Goal: Transaction & Acquisition: Subscribe to service/newsletter

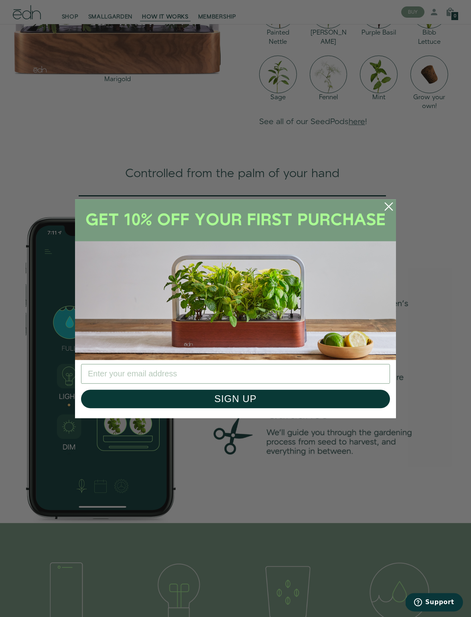
scroll to position [821, 0]
click at [273, 360] on img "POPUP Form" at bounding box center [235, 279] width 321 height 161
click at [216, 383] on input "Enter your email address" at bounding box center [235, 374] width 309 height 20
type input "ja"
type input "janelhamilton22@gmail.com"
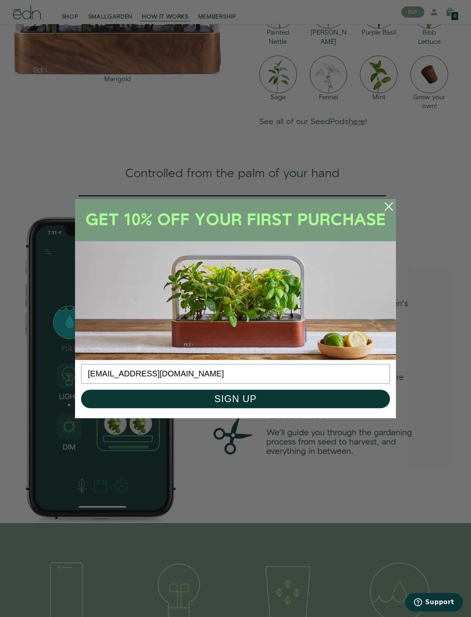
click at [311, 408] on button "SIGN UP" at bounding box center [235, 398] width 309 height 18
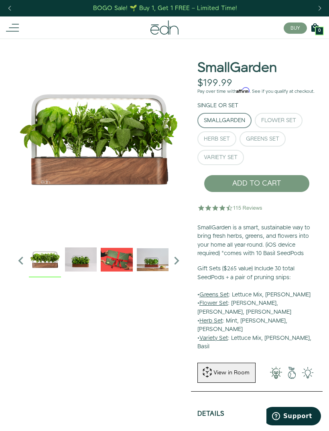
click at [176, 5] on div "BOGO Sale! 🌱 Buy 1, Get 1 FREE – Limited Time!" at bounding box center [165, 8] width 144 height 8
click at [314, 7] on div "Next slide" at bounding box center [319, 9] width 11 height 18
click at [314, 5] on div "Next slide" at bounding box center [319, 9] width 11 height 18
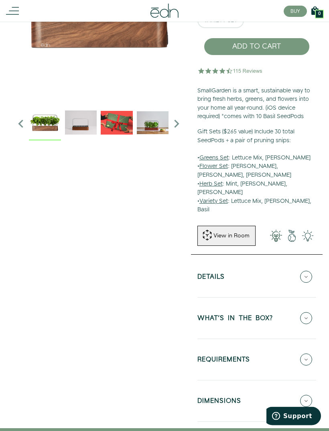
scroll to position [138, 0]
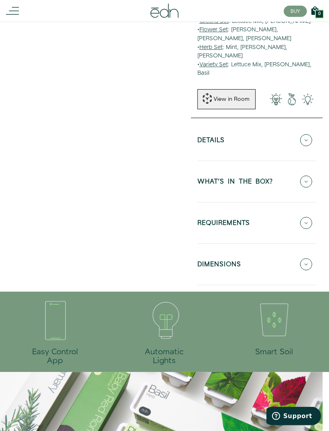
click at [309, 217] on icon at bounding box center [306, 223] width 12 height 12
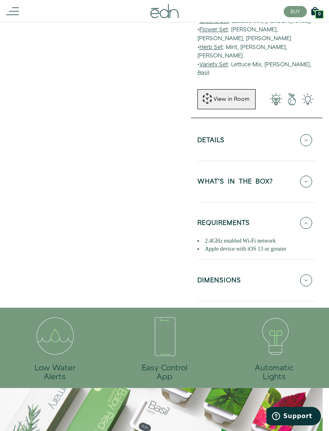
click at [312, 217] on icon at bounding box center [306, 223] width 12 height 12
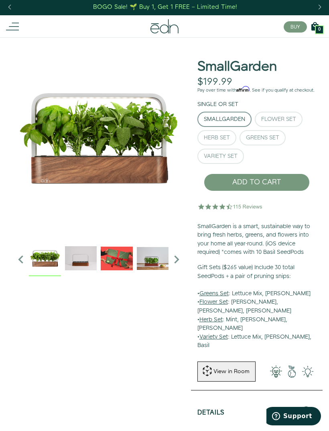
scroll to position [0, 0]
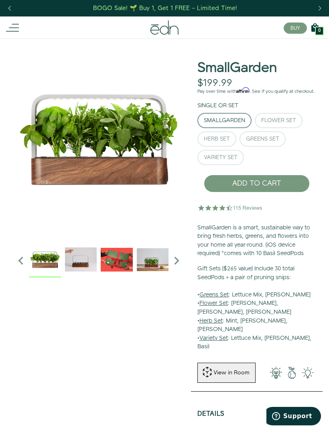
click at [282, 187] on button "ADD TO CART" at bounding box center [257, 184] width 106 height 18
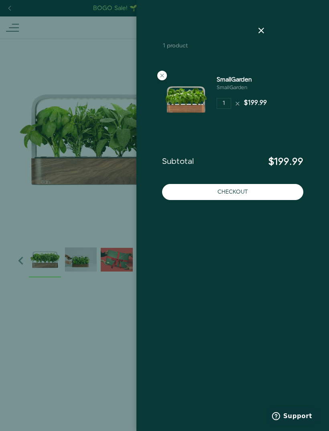
click at [266, 27] on icon at bounding box center [262, 31] width 10 height 10
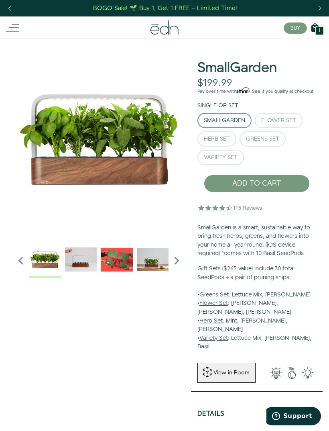
click at [17, 21] on icon at bounding box center [12, 27] width 13 height 13
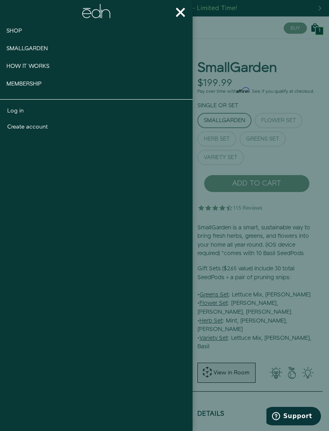
click at [187, 14] on button "×" at bounding box center [181, 12] width 24 height 24
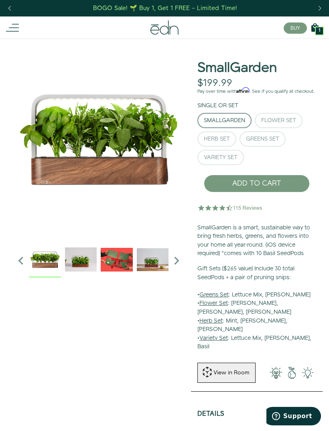
click at [171, 22] on icon at bounding box center [165, 27] width 28 height 14
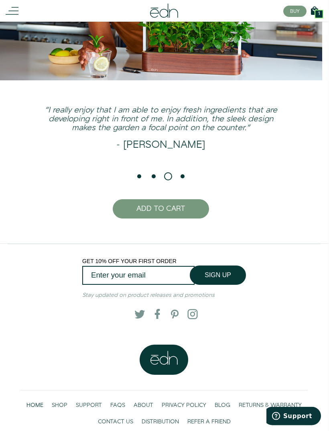
scroll to position [1405, 0]
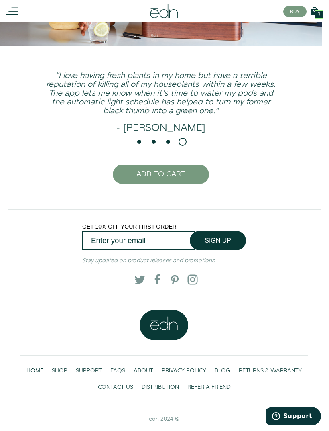
click at [117, 375] on span "FAQS" at bounding box center [117, 371] width 15 height 8
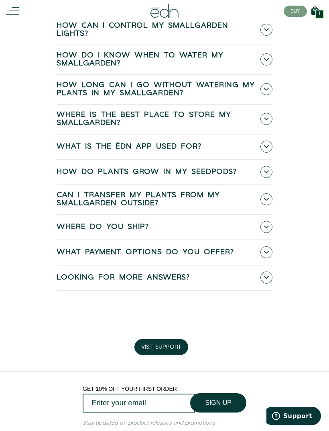
scroll to position [308, 0]
click at [271, 246] on span at bounding box center [267, 252] width 12 height 12
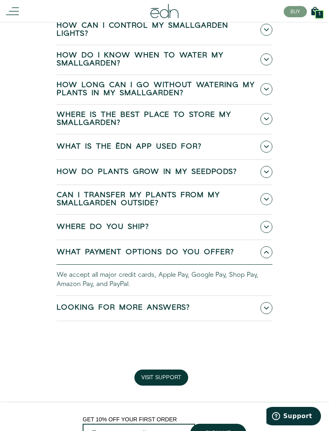
click at [271, 246] on link "What Payment Options Do You Offer?" at bounding box center [165, 252] width 216 height 24
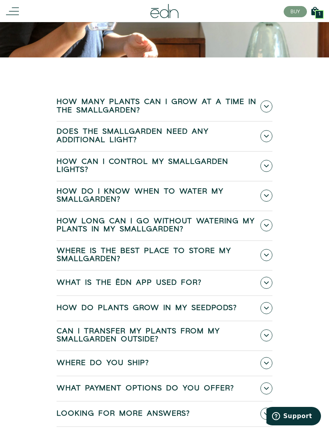
scroll to position [0, 0]
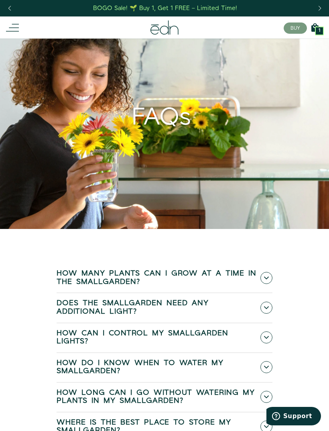
click at [202, 6] on div "BOGO Sale! 🌱 Buy 1, Get 1 FREE – Limited Time!" at bounding box center [165, 8] width 144 height 8
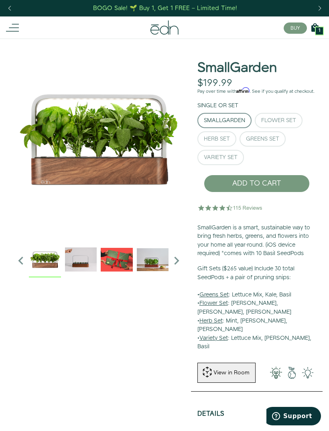
click at [274, 192] on button "ADD TO CART" at bounding box center [257, 184] width 106 height 18
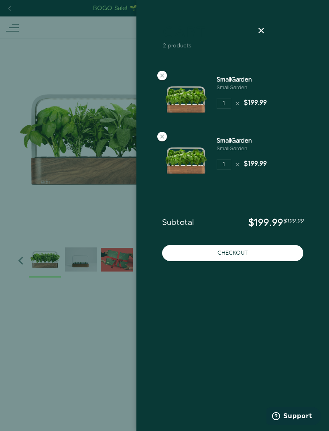
click at [266, 249] on button "Checkout" at bounding box center [232, 253] width 141 height 16
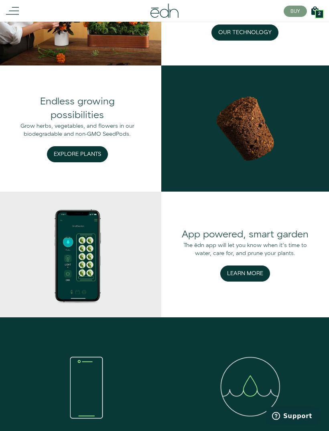
scroll to position [731, 0]
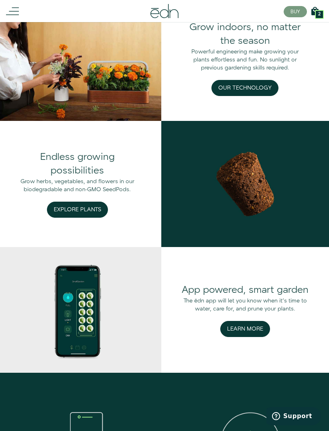
click at [19, 10] on div at bounding box center [53, 11] width 95 height 13
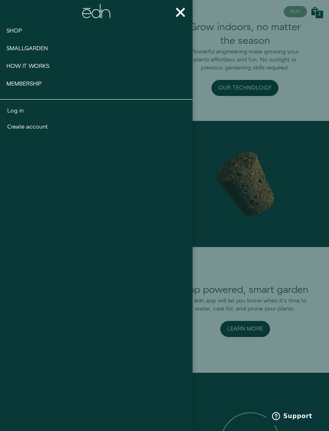
click at [14, 28] on span "Shop" at bounding box center [14, 31] width 16 height 8
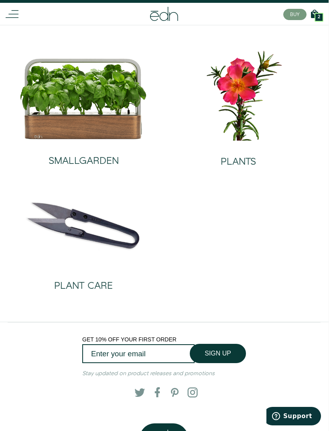
scroll to position [13, 0]
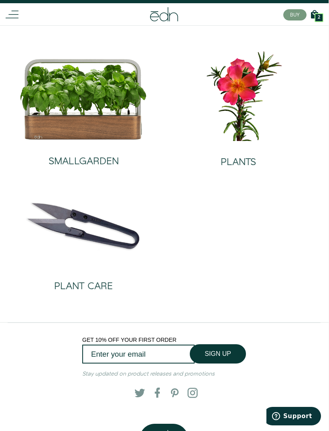
click at [253, 123] on img at bounding box center [238, 94] width 142 height 91
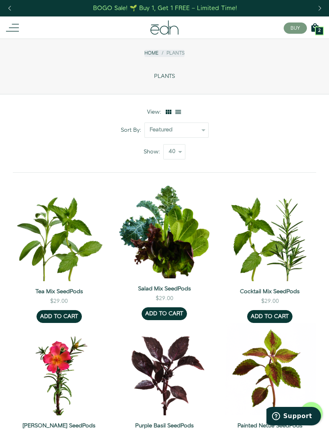
click at [170, 25] on icon at bounding box center [165, 27] width 28 height 14
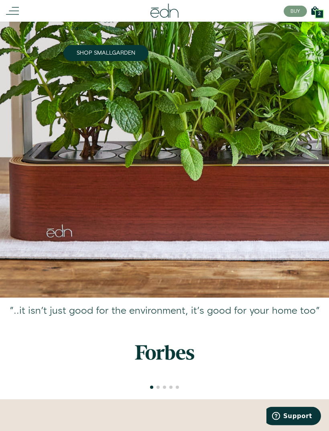
click at [17, 10] on icon at bounding box center [12, 11] width 13 height 13
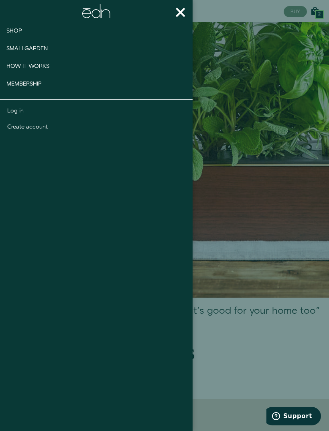
click at [48, 67] on span "How It works" at bounding box center [27, 66] width 43 height 8
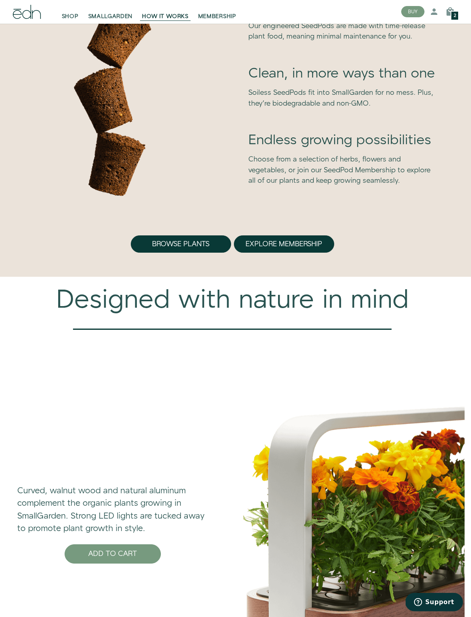
scroll to position [1957, 0]
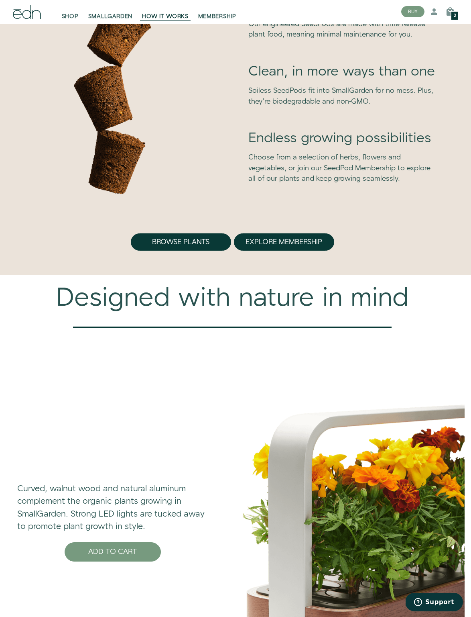
click at [310, 251] on button "Explore Membership" at bounding box center [284, 242] width 100 height 18
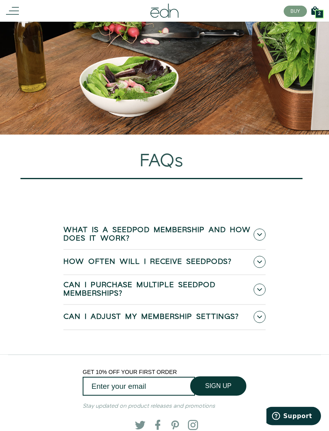
scroll to position [2582, 0]
click at [262, 291] on link "Can I purchase multiple SeedPod Memberships?" at bounding box center [164, 289] width 202 height 29
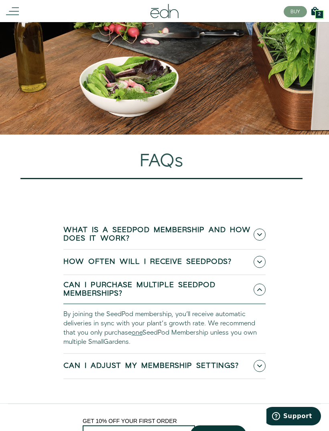
click at [262, 289] on link "Can I purchase multiple SeedPod Memberships?" at bounding box center [164, 289] width 202 height 29
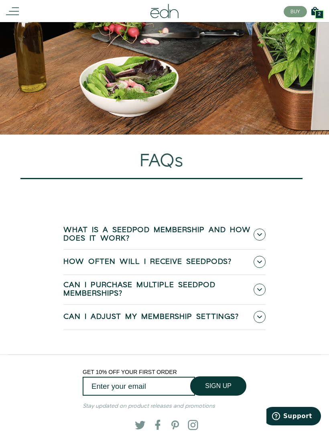
click at [265, 261] on link "How often will i receive Seedpods?" at bounding box center [164, 262] width 202 height 24
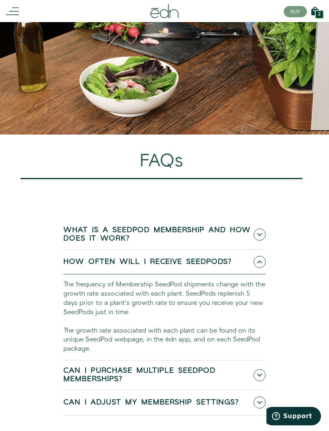
click at [263, 268] on link "How often will i receive Seedpods?" at bounding box center [164, 262] width 202 height 24
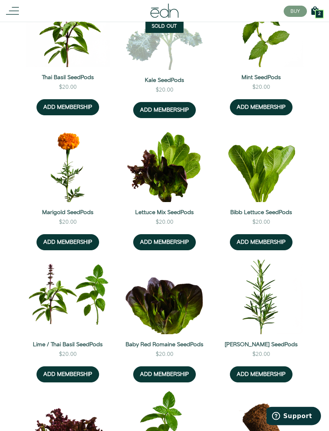
scroll to position [1048, 0]
click at [179, 250] on button "ADD MEMBERSHIP" at bounding box center [164, 242] width 63 height 16
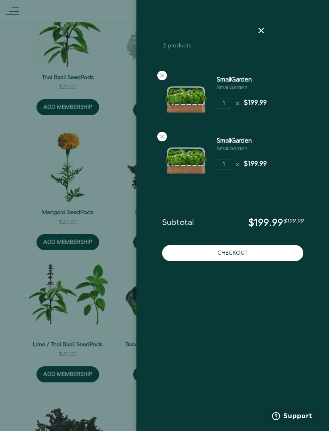
click at [103, 216] on div at bounding box center [164, 215] width 329 height 431
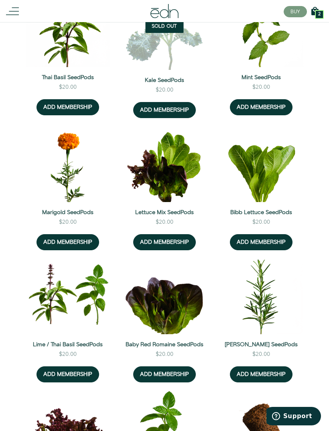
click at [173, 250] on button "ADD MEMBERSHIP" at bounding box center [164, 242] width 63 height 16
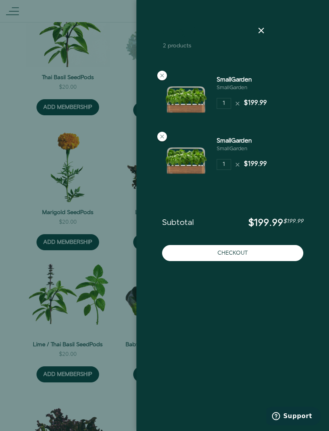
click at [250, 253] on button "Checkout" at bounding box center [232, 253] width 141 height 16
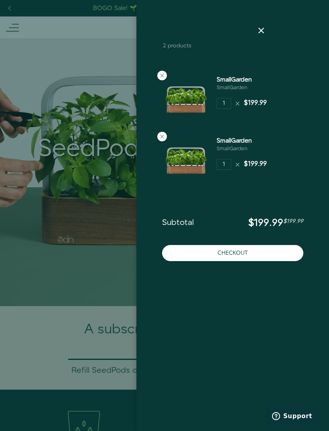
scroll to position [1074, 0]
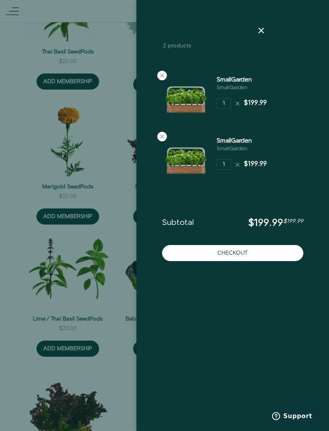
click at [262, 29] on icon at bounding box center [262, 31] width 10 height 10
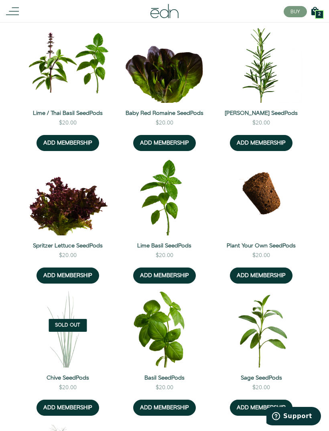
scroll to position [1279, 0]
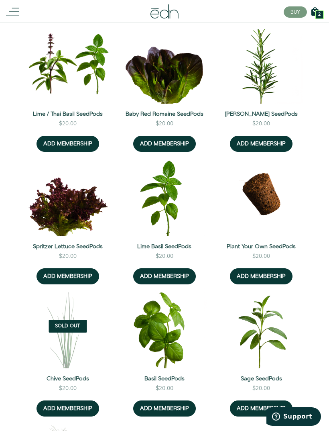
click at [274, 151] on button "ADD MEMBERSHIP" at bounding box center [261, 143] width 63 height 16
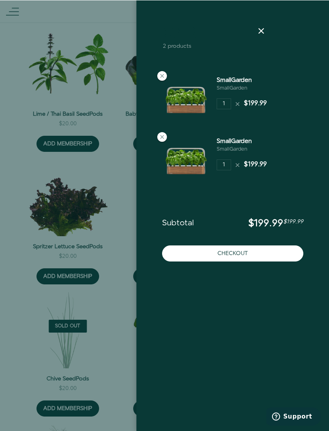
scroll to position [1278, 0]
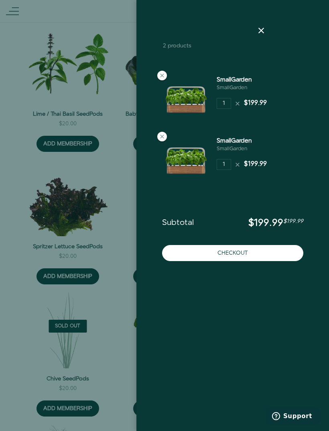
click at [239, 251] on button "Checkout" at bounding box center [232, 253] width 141 height 16
